Goal: Answer question/provide support: Share knowledge or assist other users

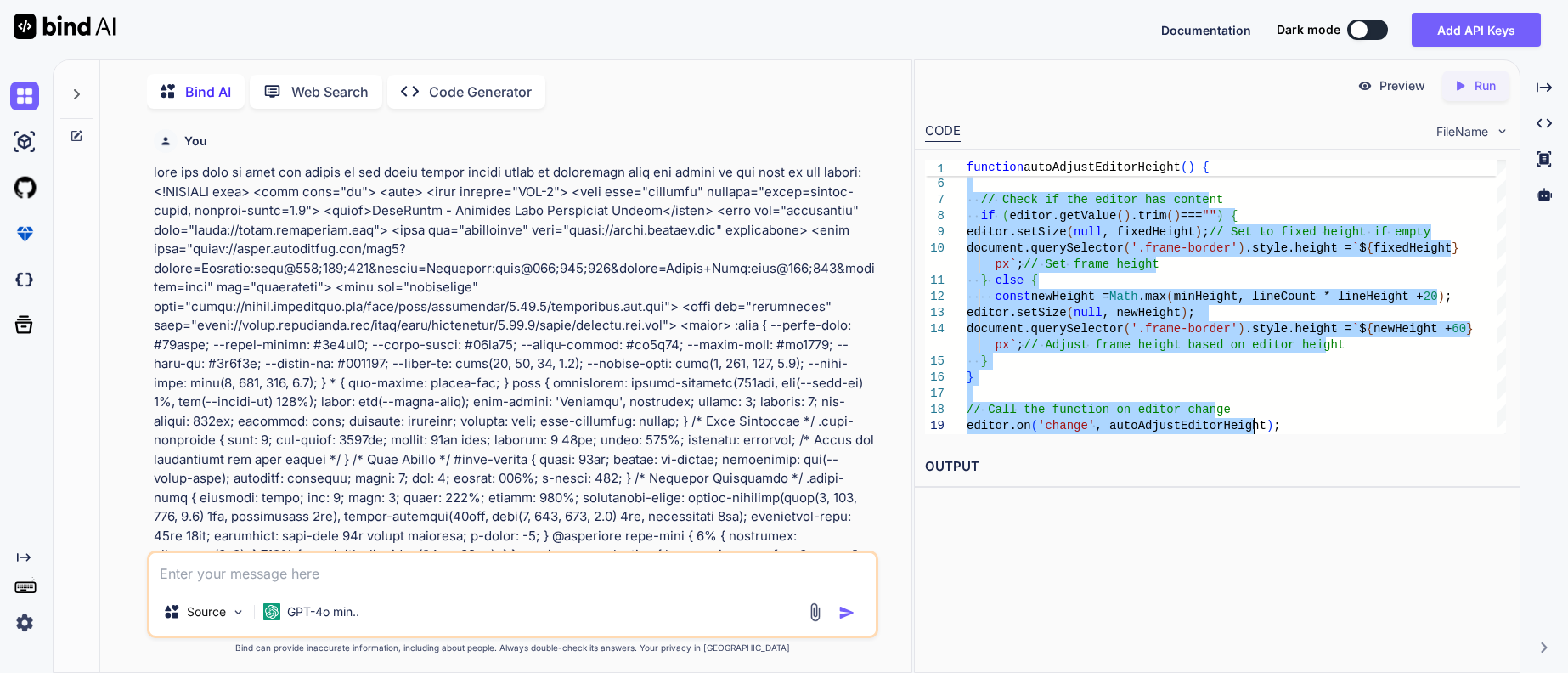
scroll to position [42760, 0]
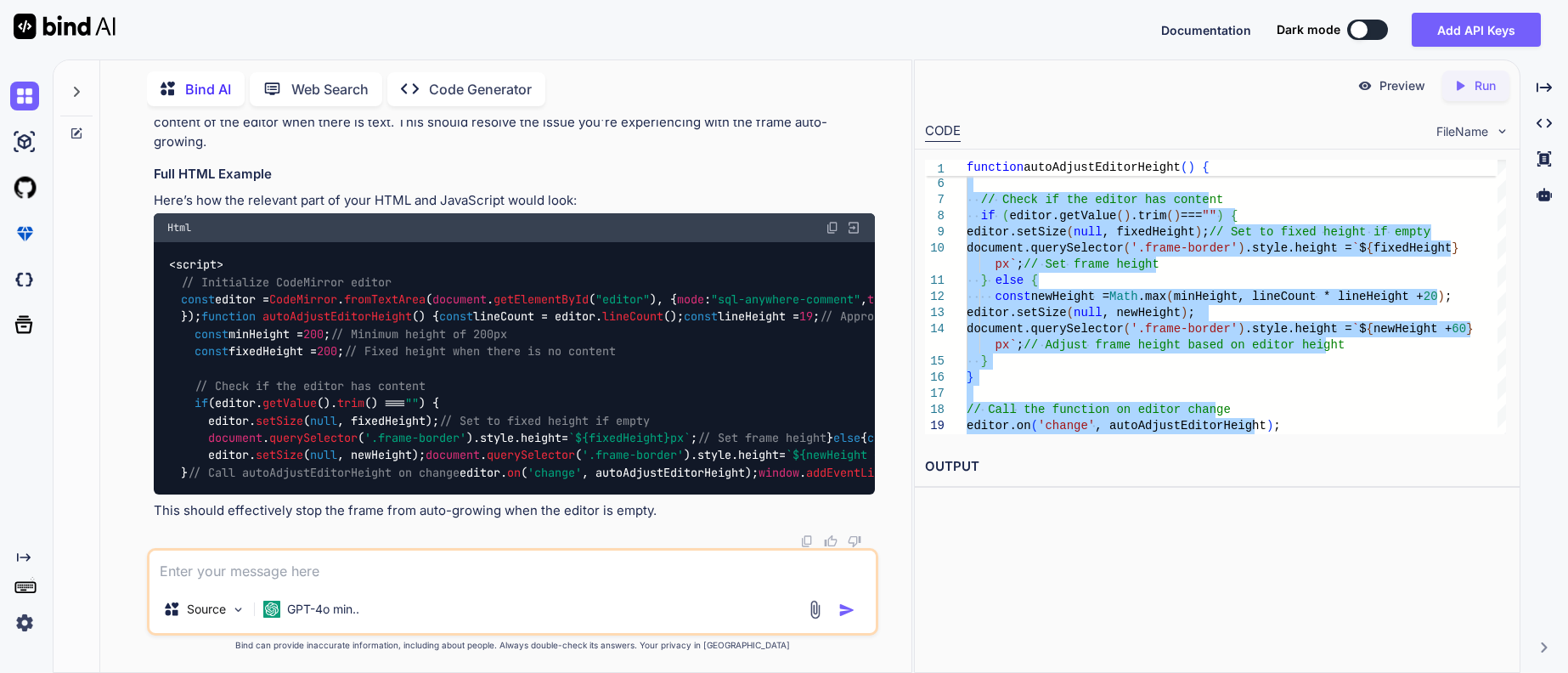
click at [329, 573] on textarea at bounding box center [512, 568] width 726 height 35
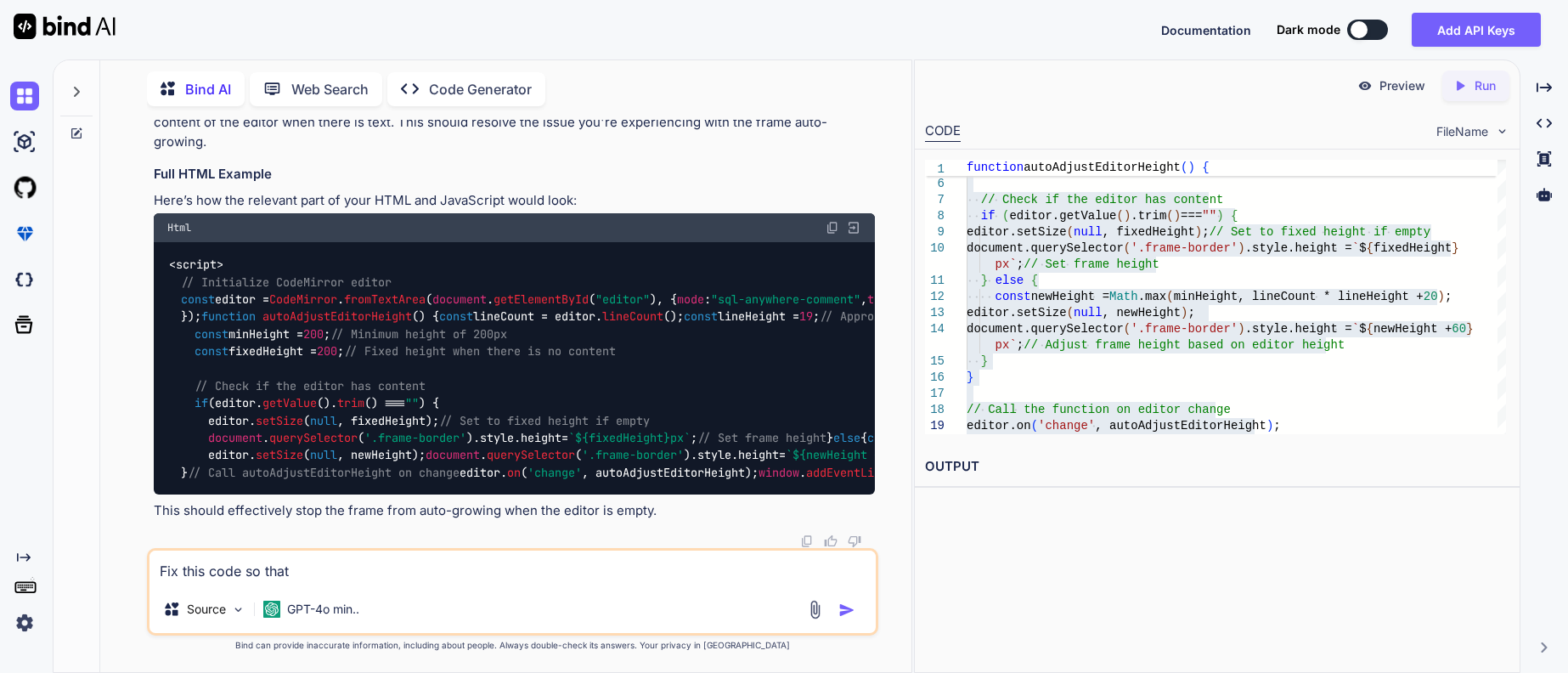
paste textarea "the sidebar and app container grow with the content of the sidebar but the edit…"
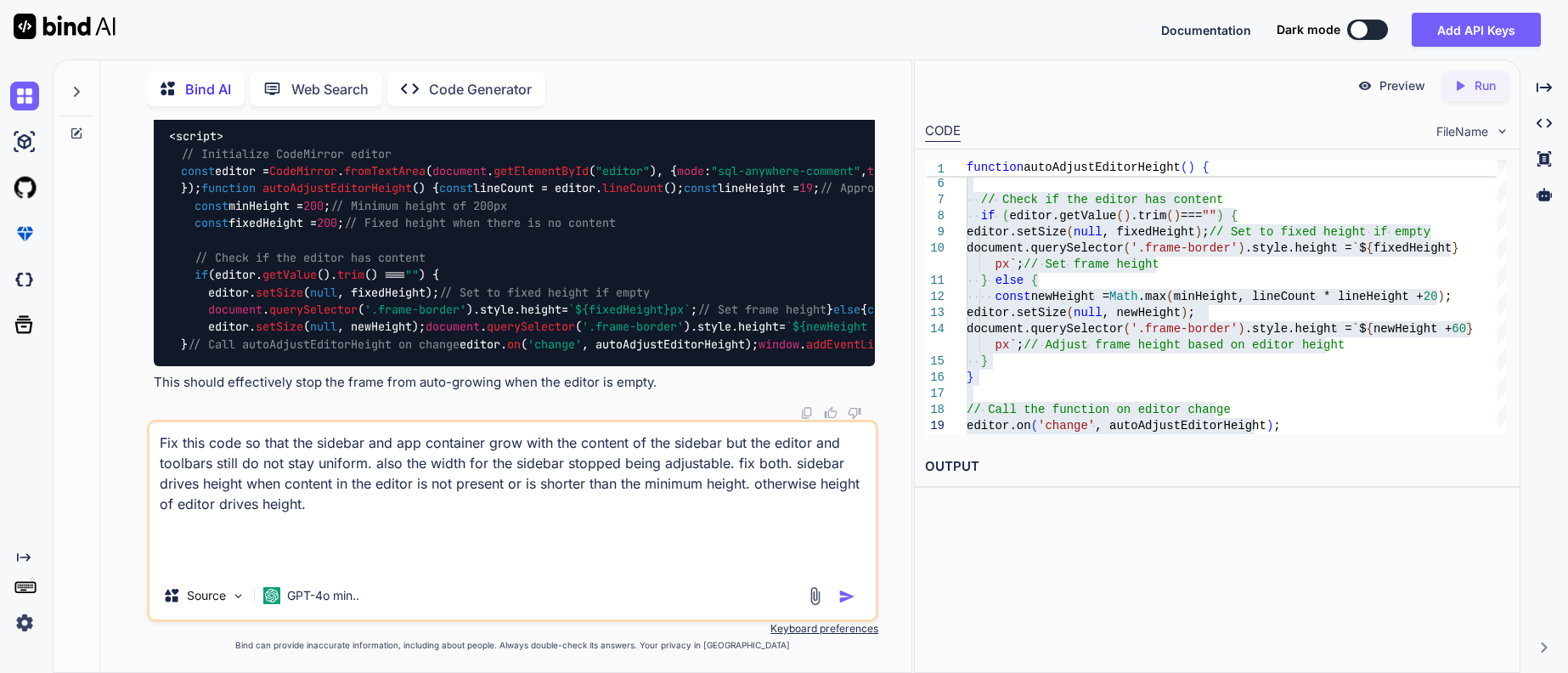
paste textarea "<!DOCTYPE html> <html lang="en"> <head> <meta charset="UTF-8"> <meta name="view…"
type textarea "Fix this code so that the sidebar and app container grow with the content of th…"
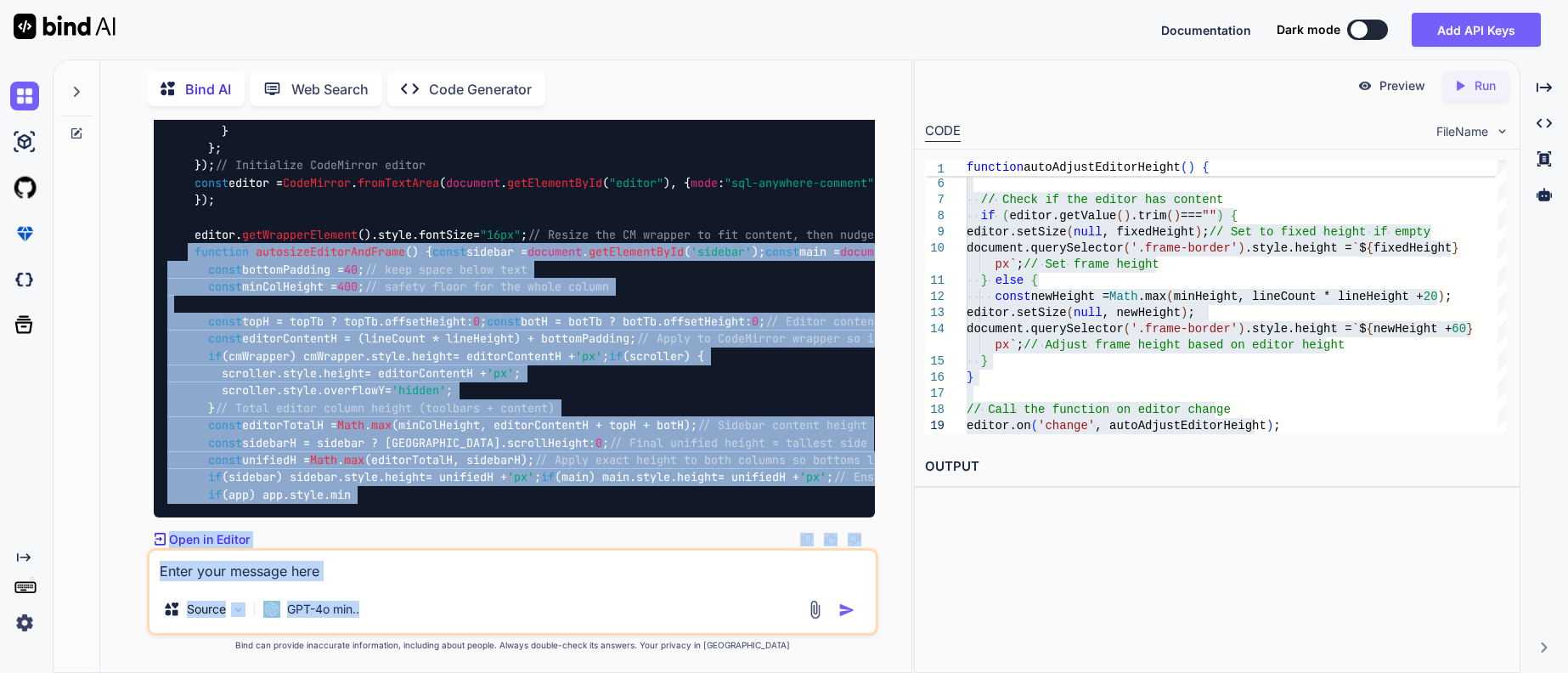
scroll to position [62431, 0]
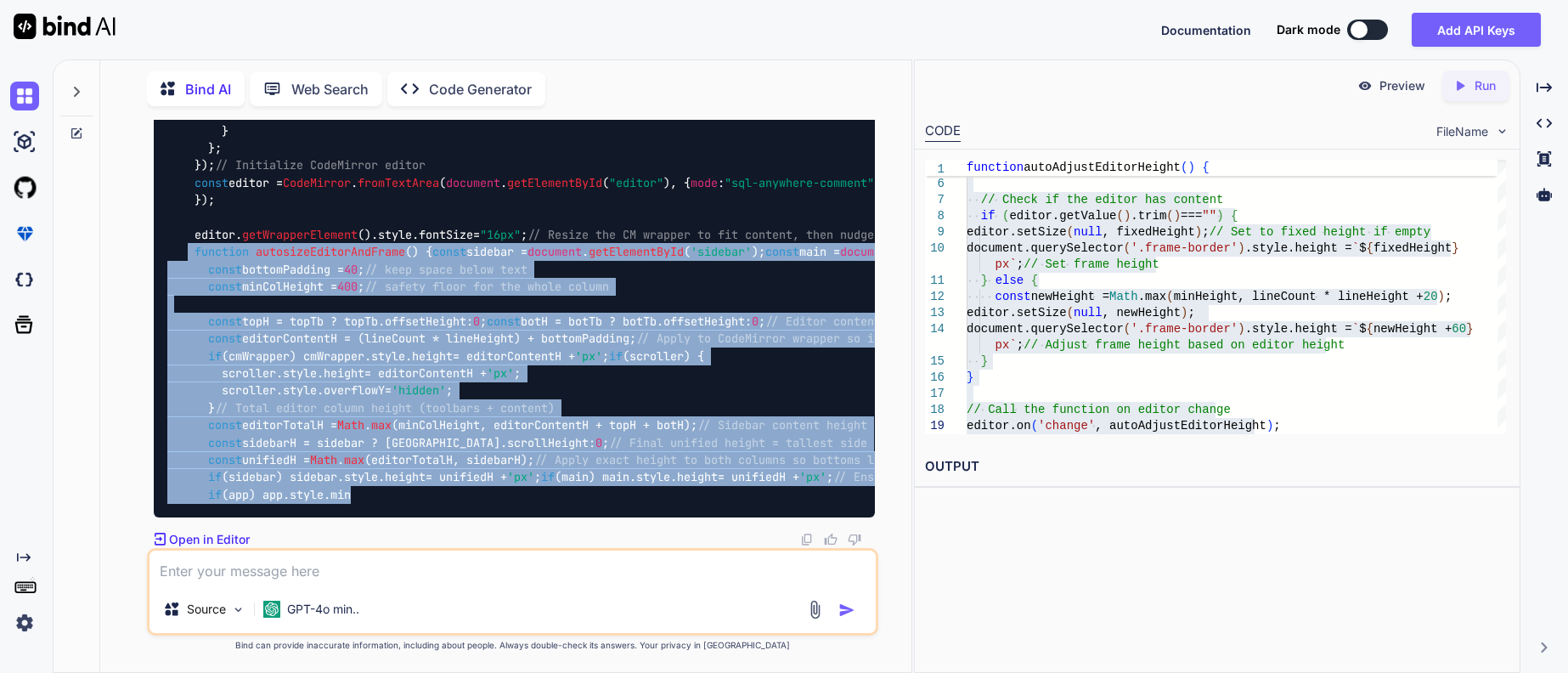
drag, startPoint x: 194, startPoint y: 317, endPoint x: 698, endPoint y: 467, distance: 525.8
copy span "function autosizeEditorAndFrame ( ) { const sidebar = document . getElementById…"
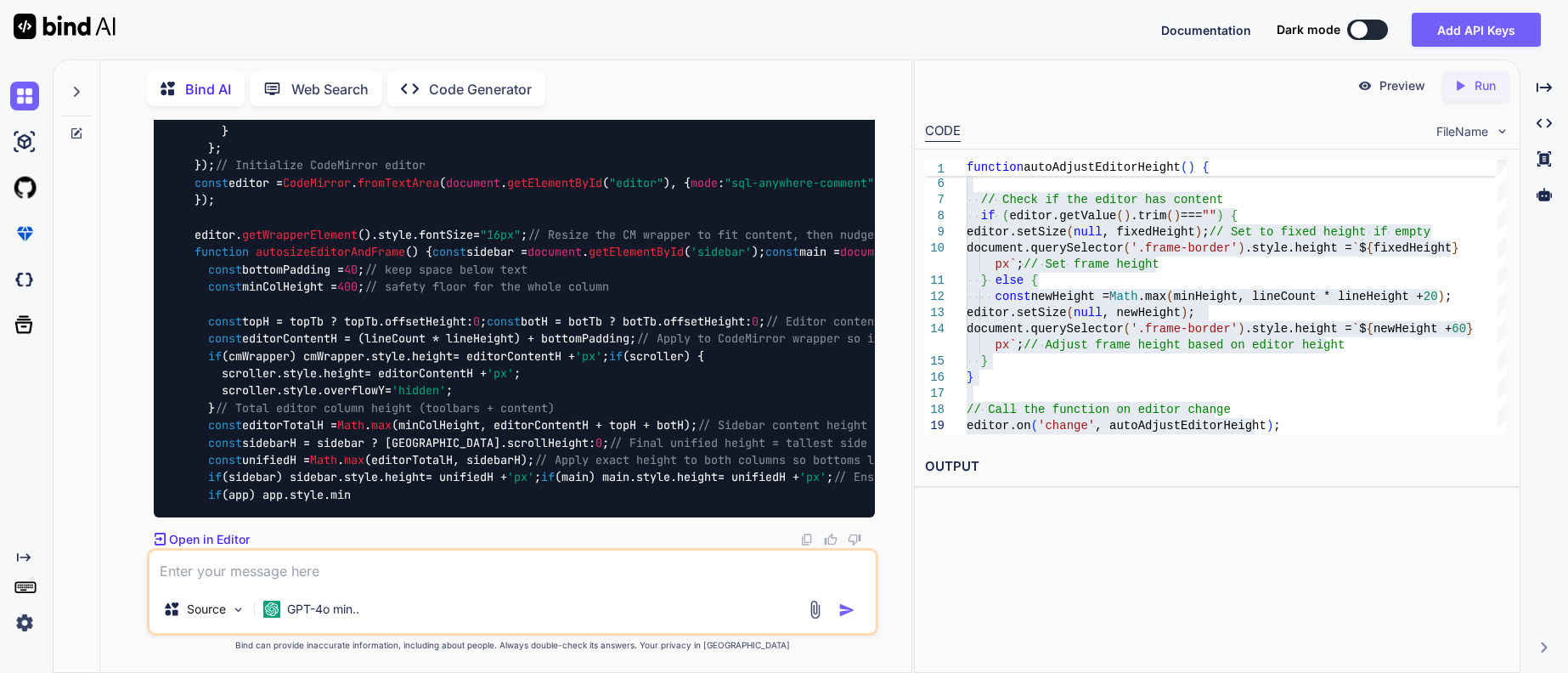
click at [381, 566] on textarea at bounding box center [512, 568] width 726 height 35
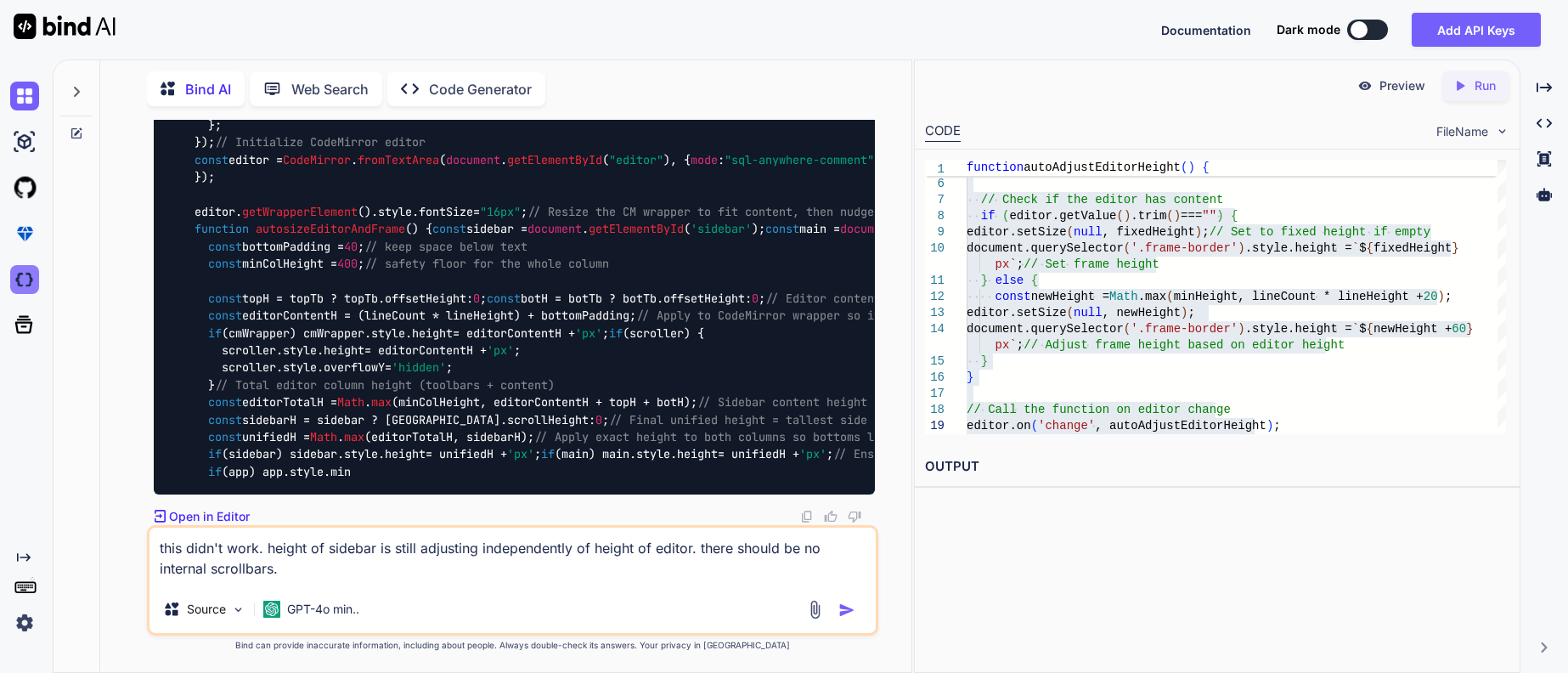
scroll to position [60902, 0]
drag, startPoint x: 216, startPoint y: 229, endPoint x: 281, endPoint y: 138, distance: 111.8
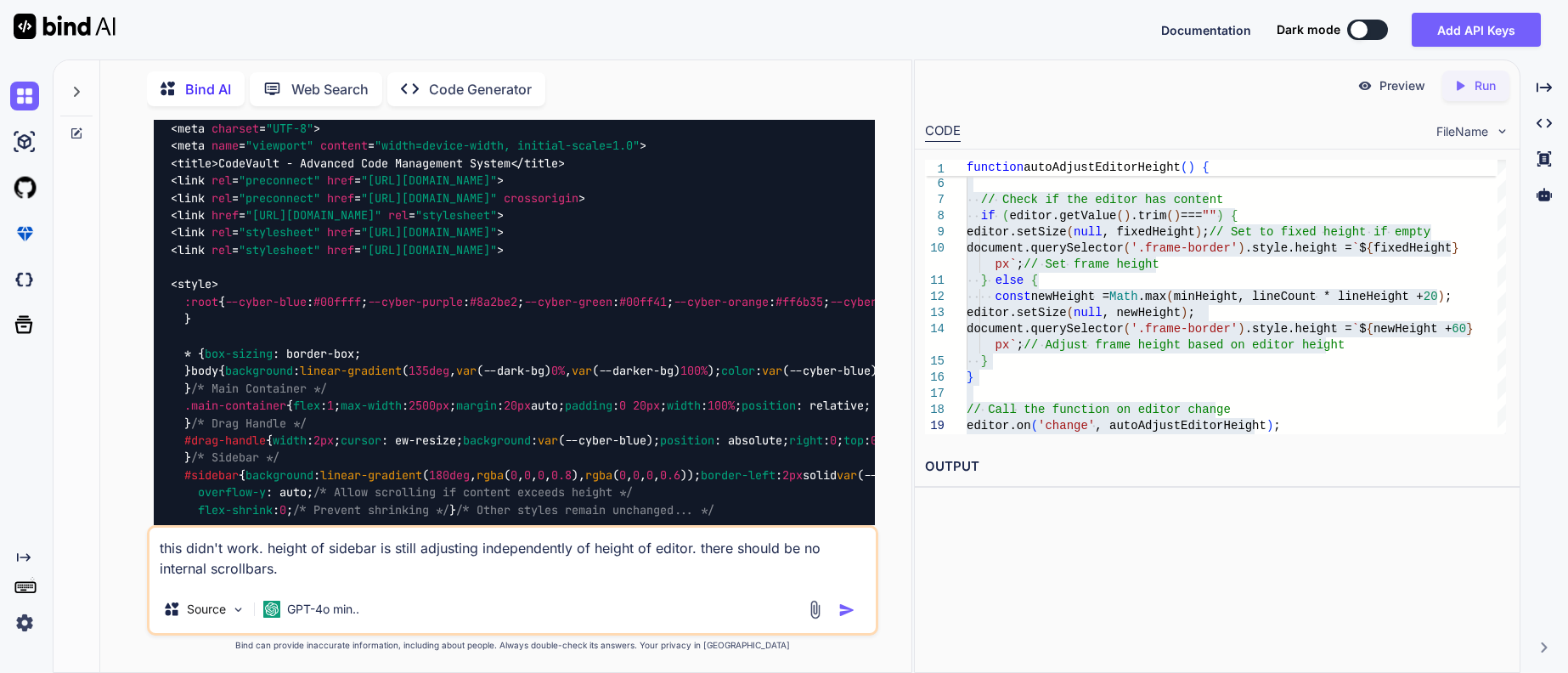
scroll to position [52577, 0]
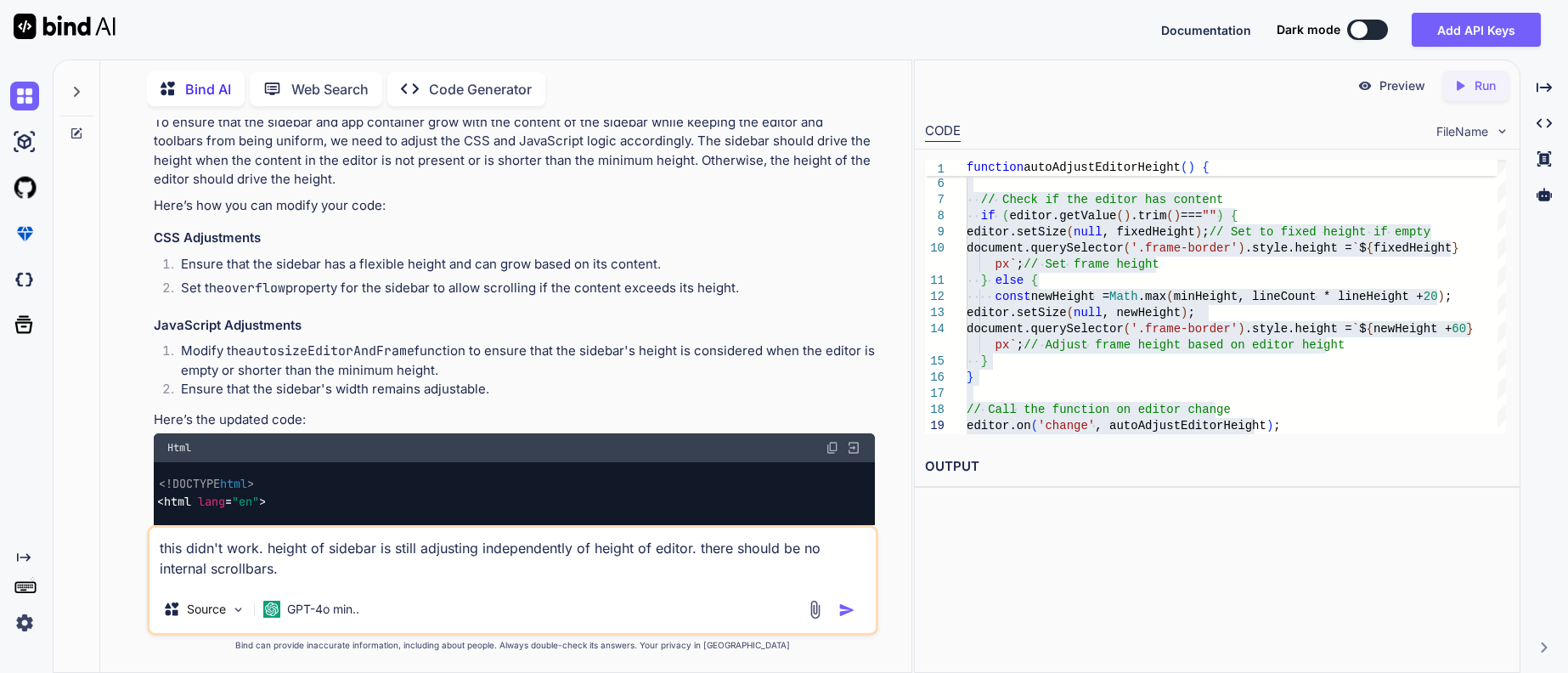
drag, startPoint x: 280, startPoint y: 278, endPoint x: 298, endPoint y: 249, distance: 34.1
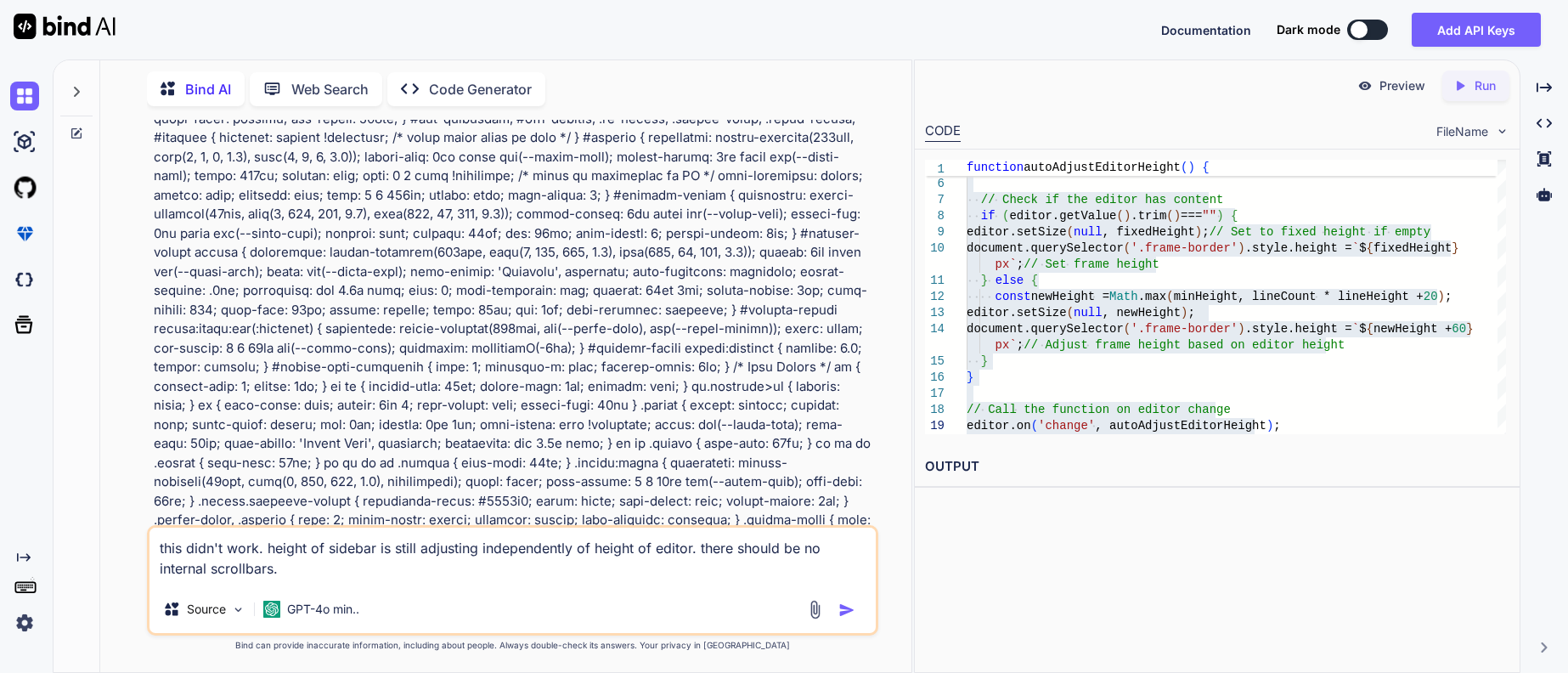
scroll to position [42969, 0]
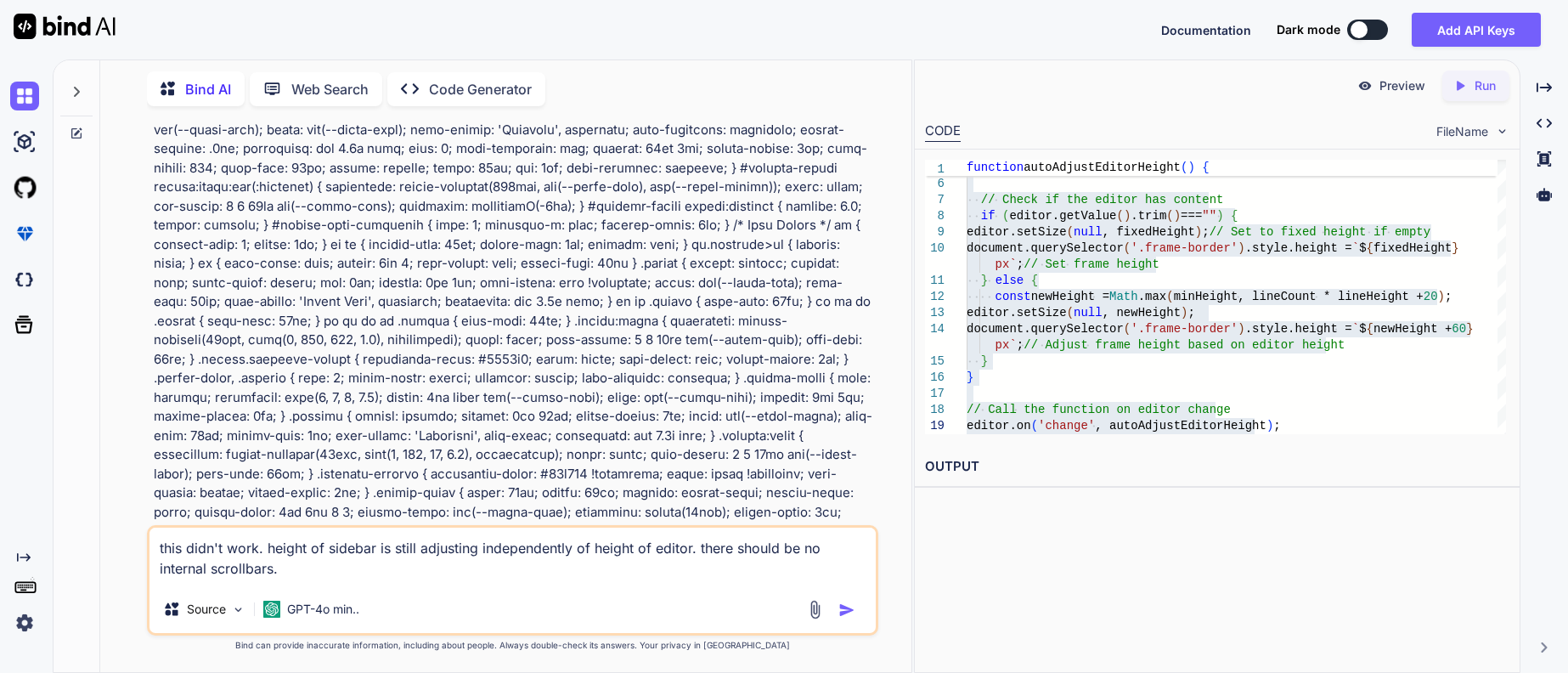
drag, startPoint x: 281, startPoint y: 385, endPoint x: 799, endPoint y: 374, distance: 518.1
drag, startPoint x: 163, startPoint y: 540, endPoint x: 444, endPoint y: 533, distance: 281.1
click at [425, 569] on textarea "this didn't work. height of sidebar is still adjusting independently of height …" at bounding box center [512, 556] width 726 height 58
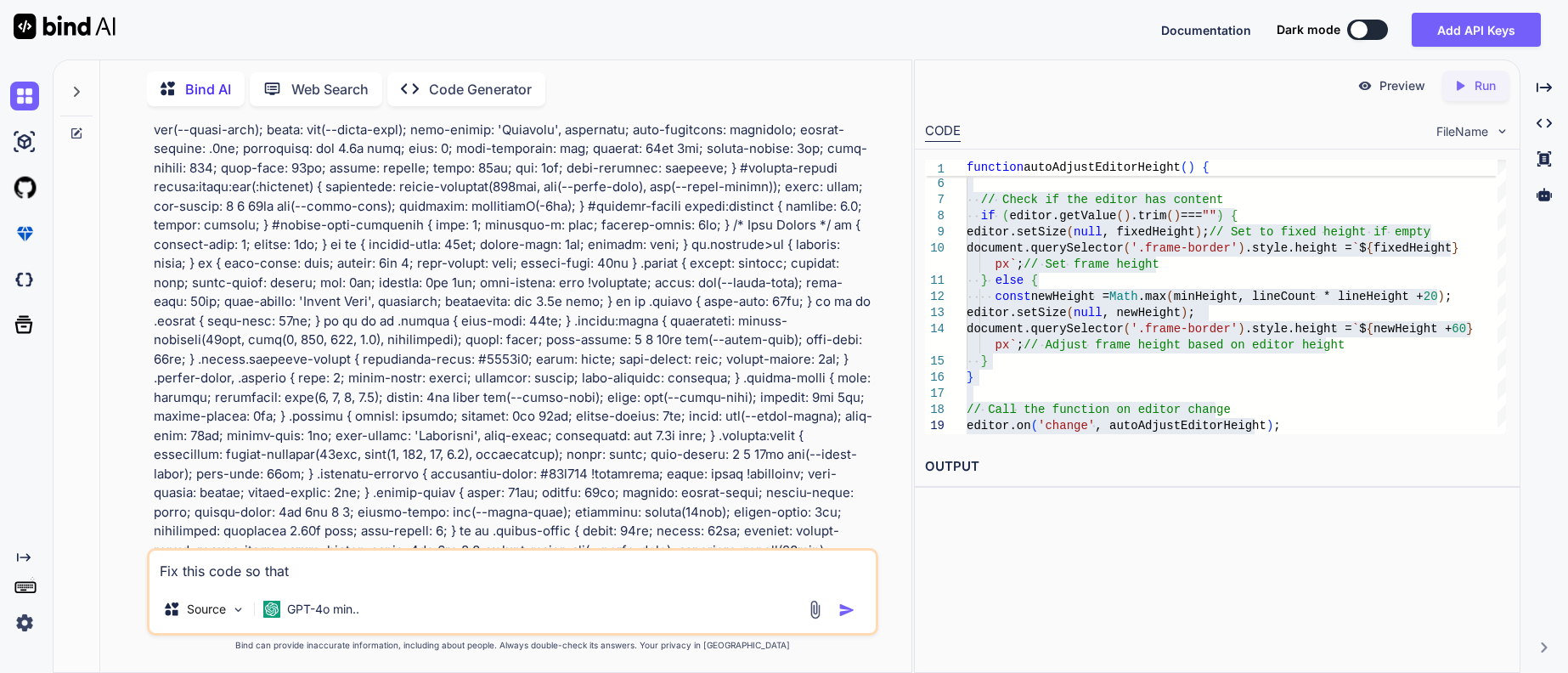
paste textarea "the sidebar and app container grow with the content of the sidebar but the edit…"
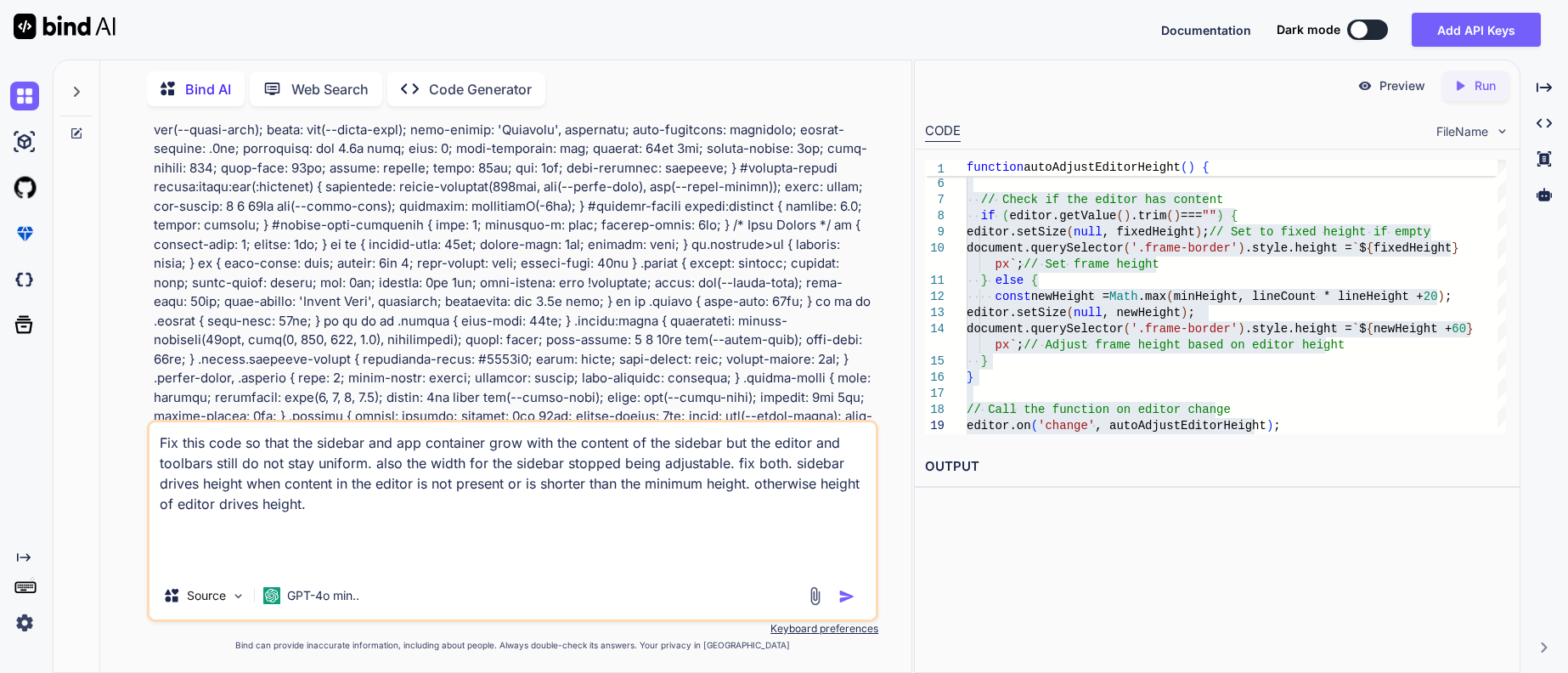
click at [708, 526] on textarea "Fix this code so that the sidebar and app container grow with the content of th…" at bounding box center [512, 496] width 726 height 149
click at [793, 435] on textarea "Fix this code so that the sidebar and app container grow with the content of th…" at bounding box center [512, 496] width 726 height 149
drag, startPoint x: 804, startPoint y: 433, endPoint x: 825, endPoint y: 509, distance: 78.8
click at [825, 509] on textarea "Fix this code so that the sidebar and app container grow with the content of th…" at bounding box center [512, 496] width 726 height 149
paste textarea "The height of the sidebar should always be uniform with the height of the edito…"
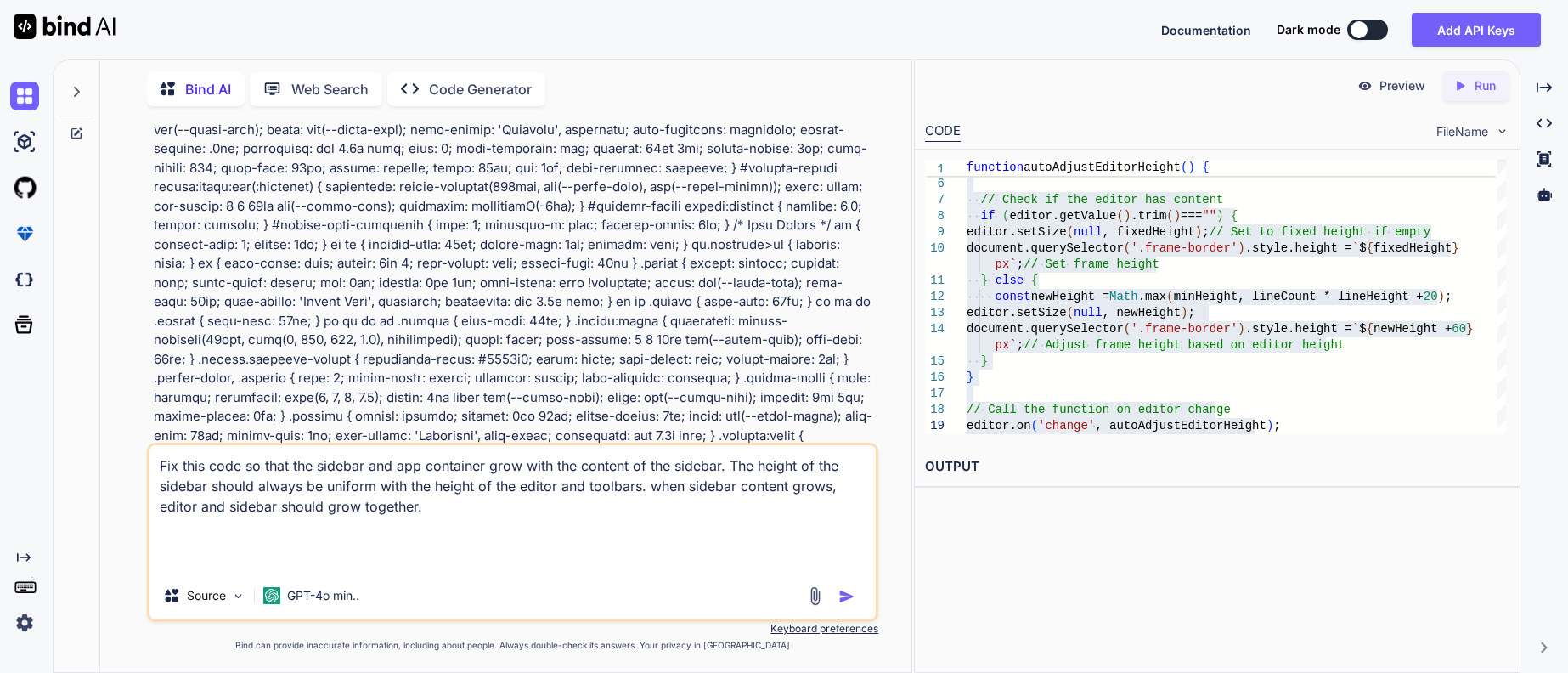
paste textarea "bottom of the bottom toolbar should be even with the bottom of the sidebar"
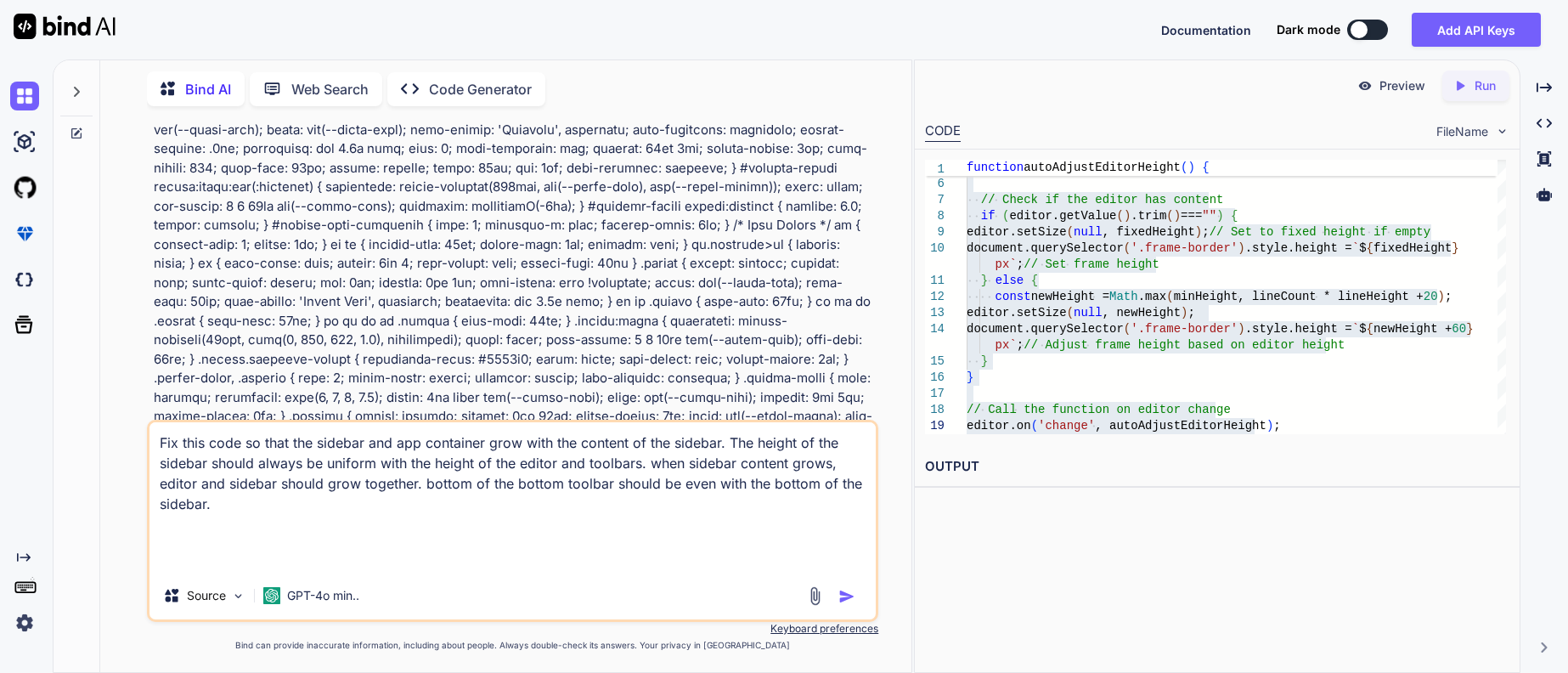
paste textarea "sidebar drives height when content in the editor is not present or is shorter t…"
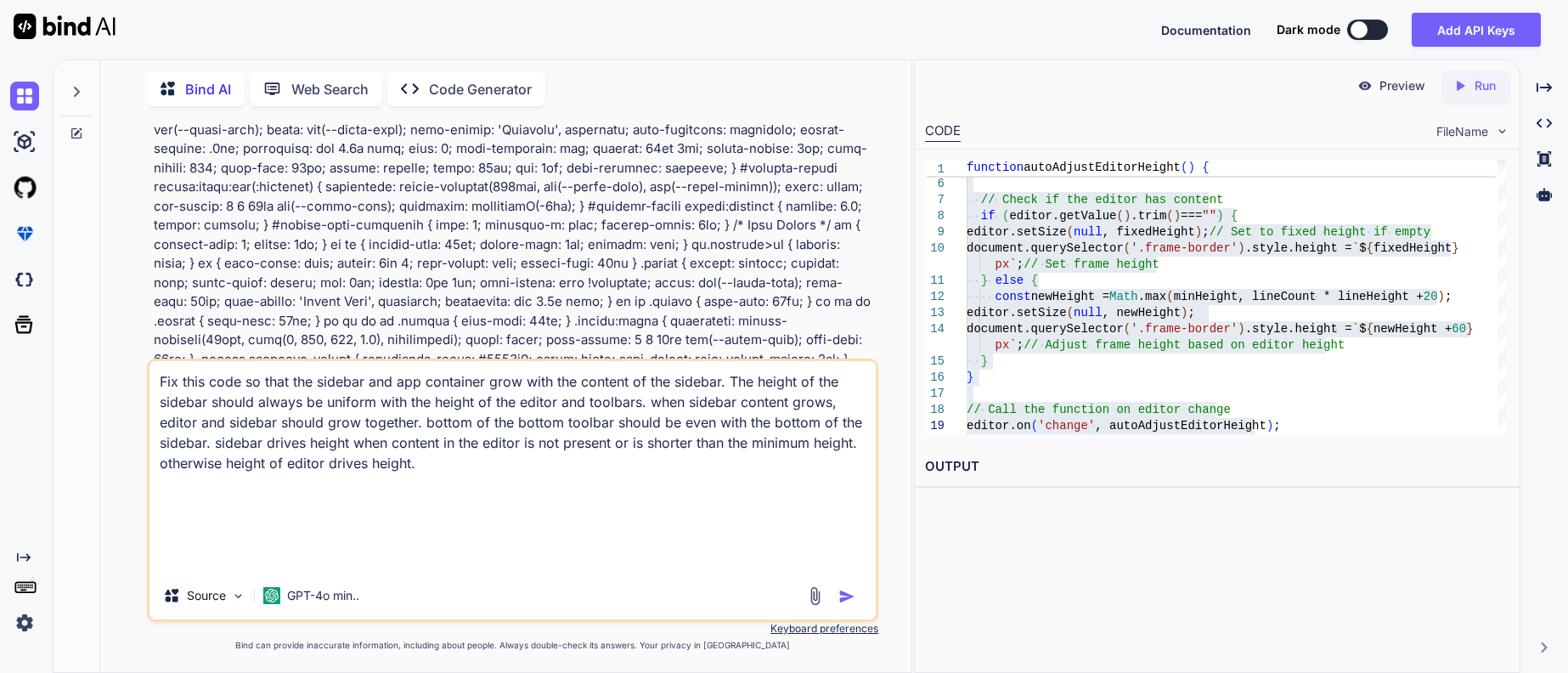
click at [844, 466] on textarea "Fix this code so that the sidebar and app container grow with the content of th…" at bounding box center [512, 466] width 726 height 211
paste textarea "<!DOCTYPE html> <html lang="en"> <head> <meta charset="UTF-8"> <meta name="view…"
type textarea "Fix this code so that the sidebar and app container grow with the content of th…"
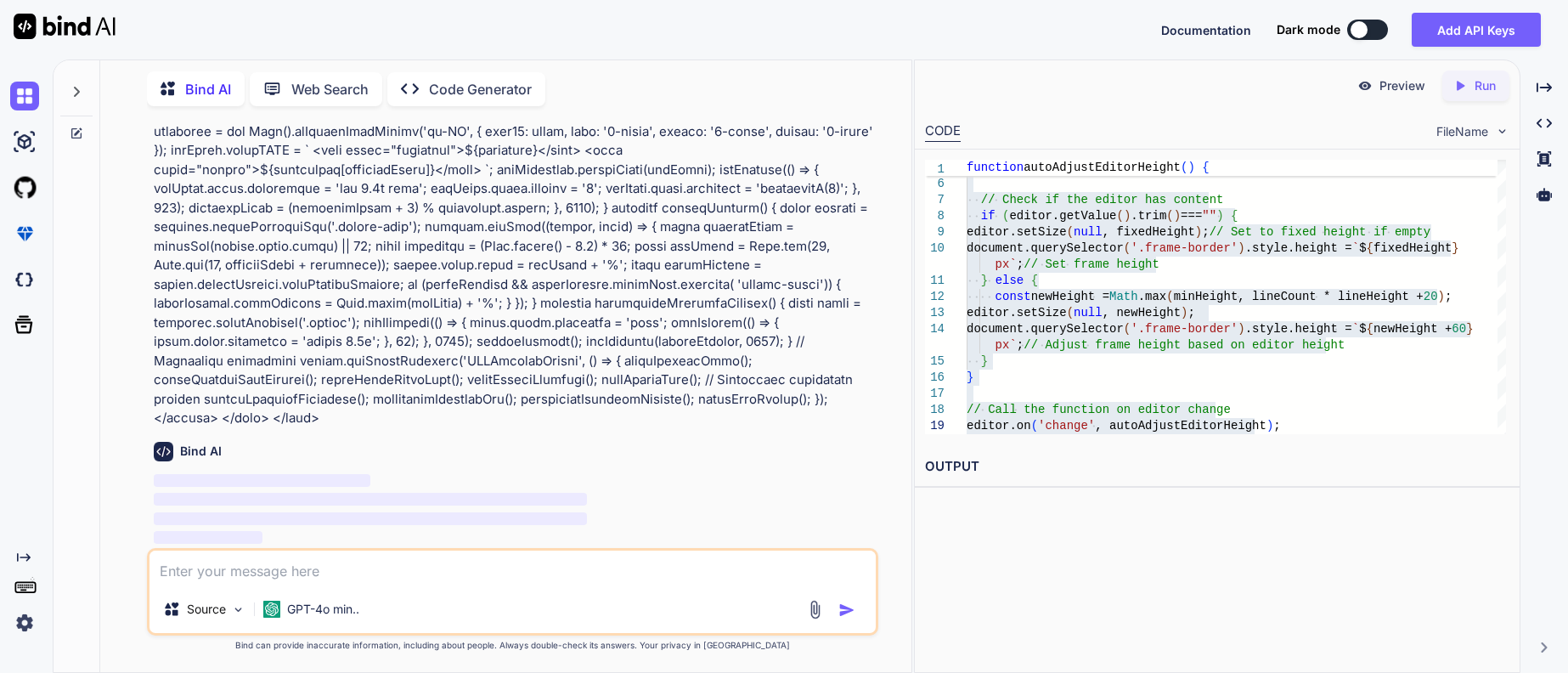
scroll to position [73800, 0]
